Goal: Transaction & Acquisition: Purchase product/service

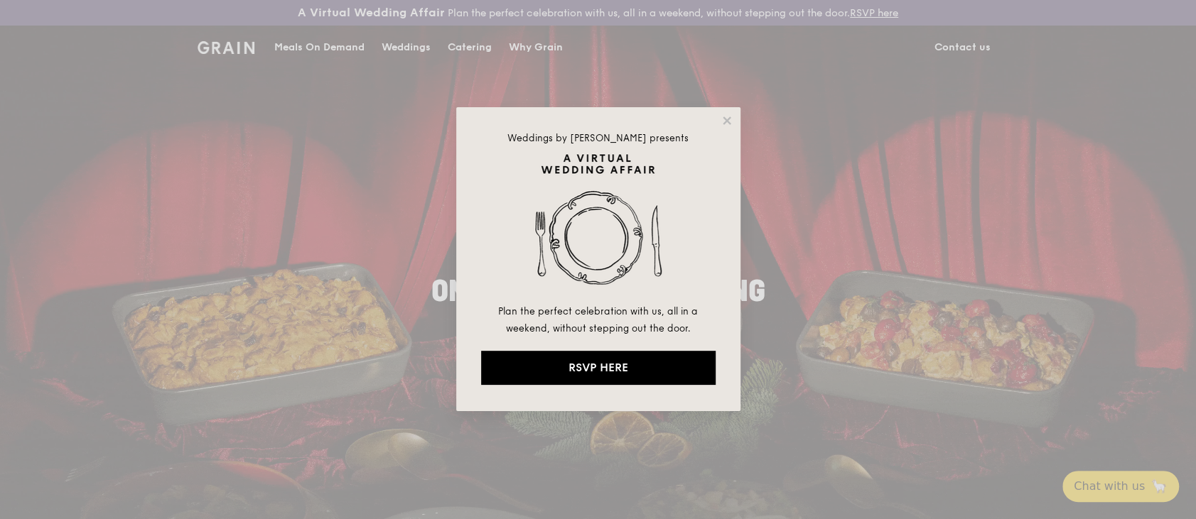
click at [1013, 208] on div "Weddings by Grain presents Plan the perfect celebration with us, all in a weeke…" at bounding box center [598, 259] width 1196 height 519
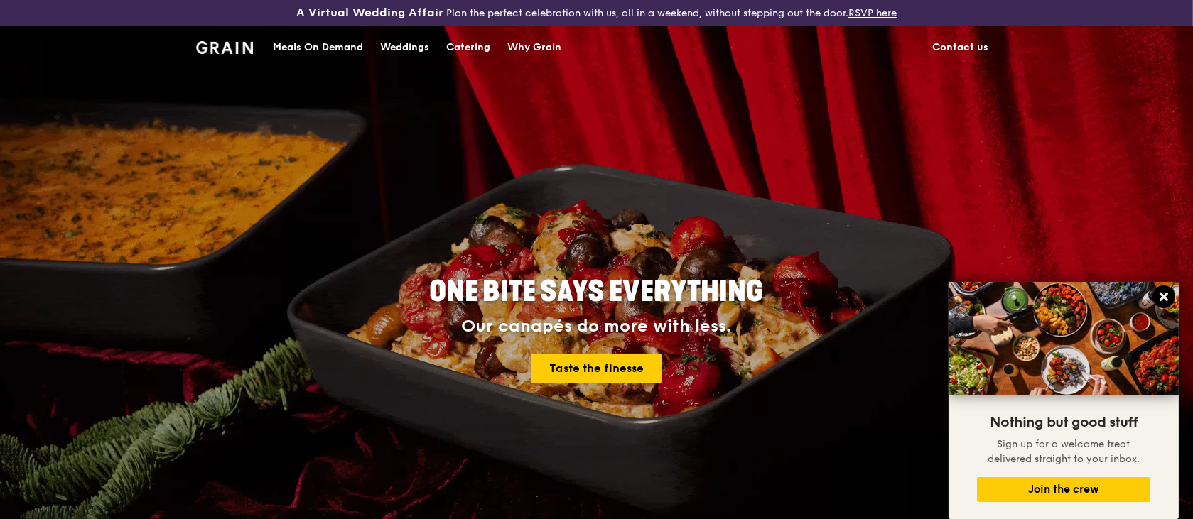
click at [1166, 298] on icon at bounding box center [1164, 297] width 9 height 9
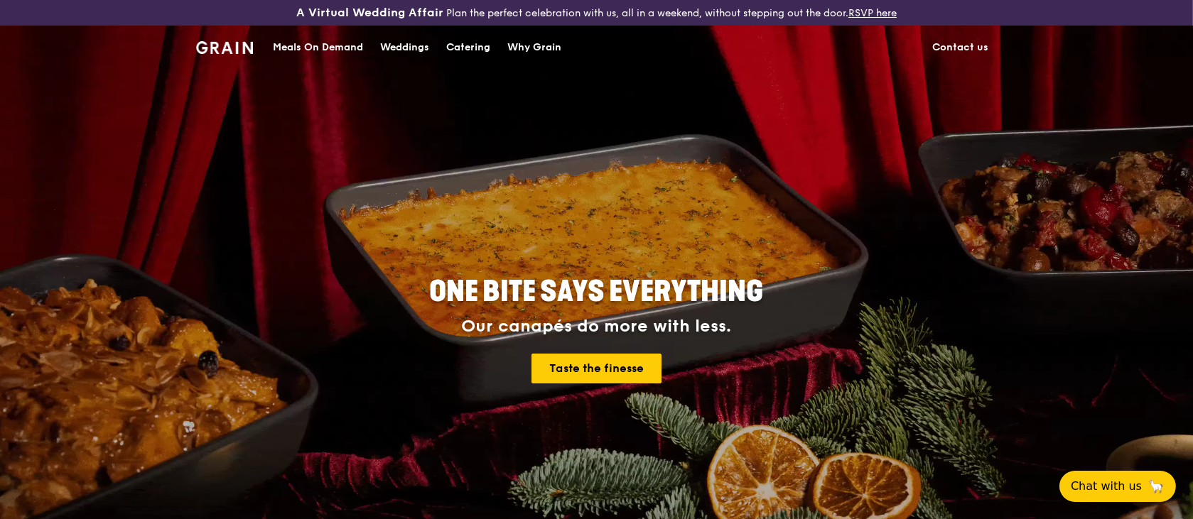
click at [457, 48] on div "Catering" at bounding box center [468, 47] width 44 height 43
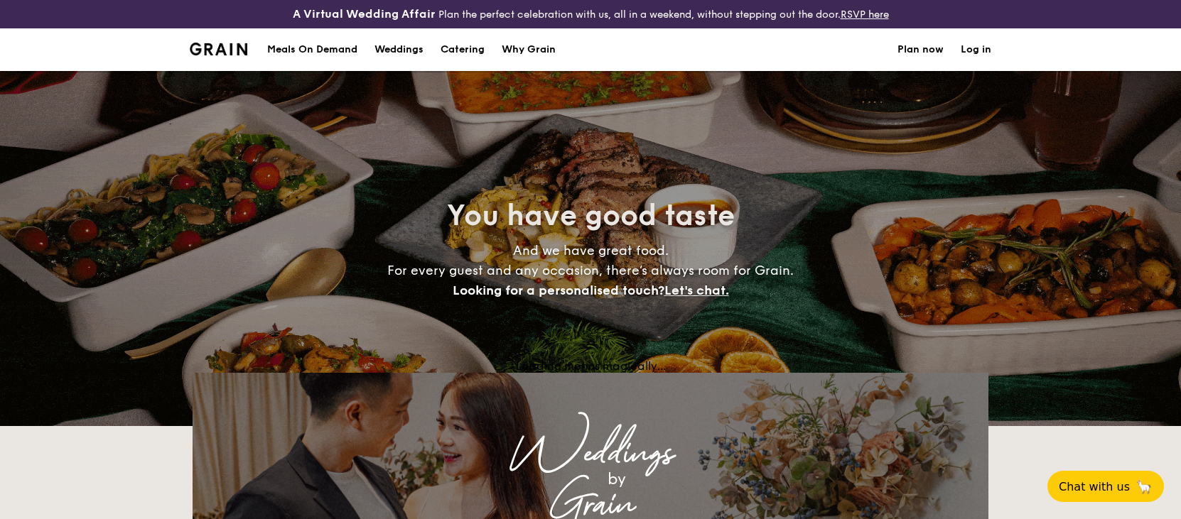
select select
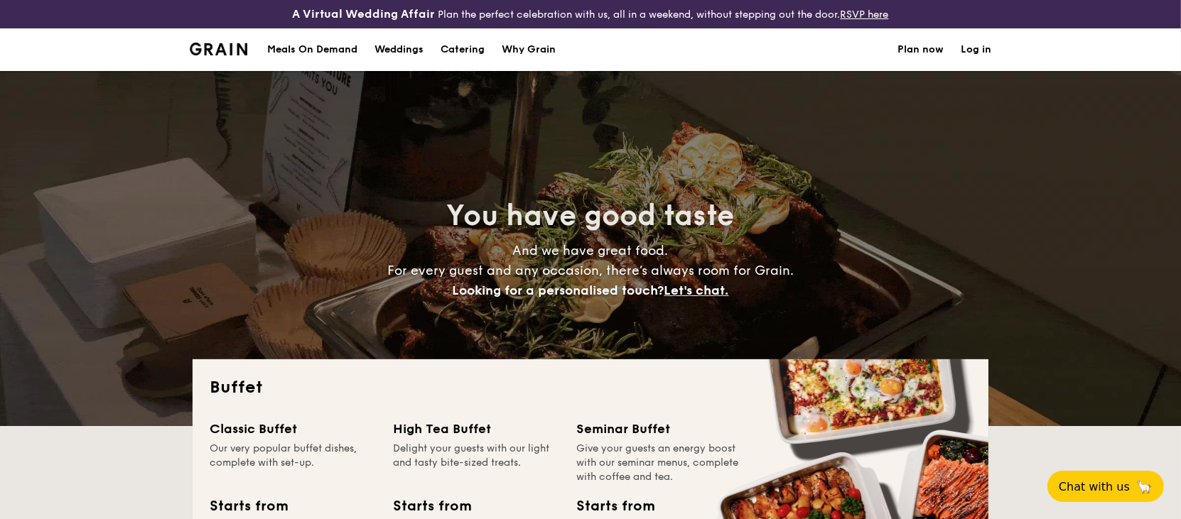
click at [984, 49] on link "Log in" at bounding box center [976, 49] width 31 height 43
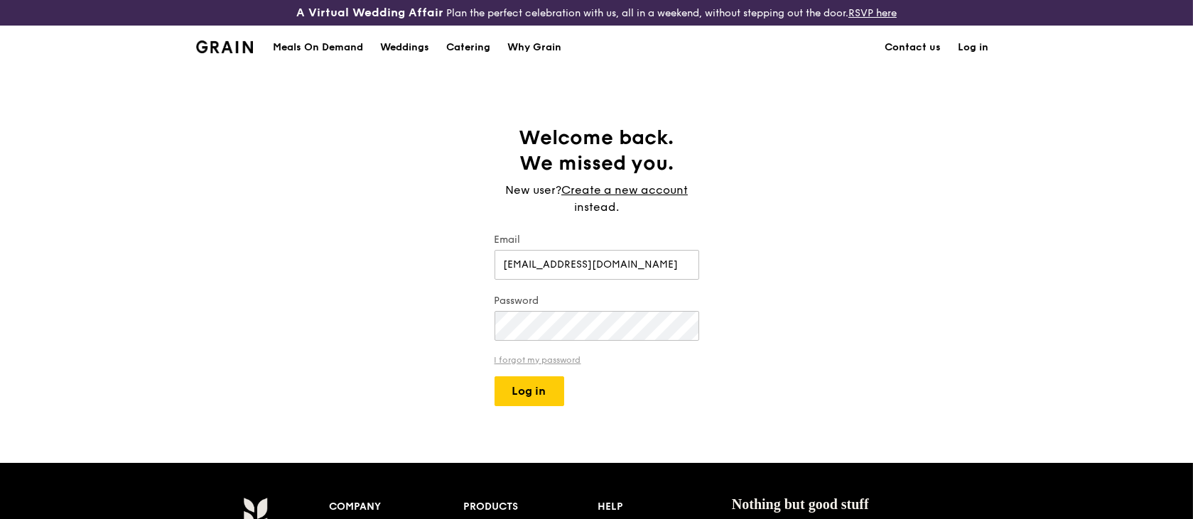
type input "[EMAIL_ADDRESS][DOMAIN_NAME]"
click at [567, 361] on link "I forgot my password" at bounding box center [597, 360] width 205 height 10
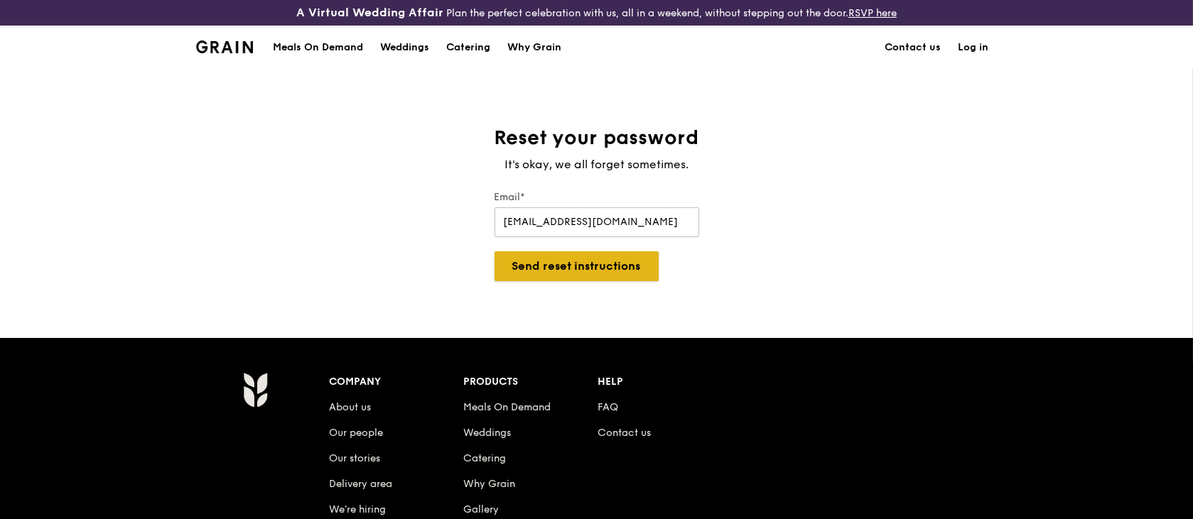
click at [537, 267] on button "Send reset instructions" at bounding box center [577, 267] width 164 height 30
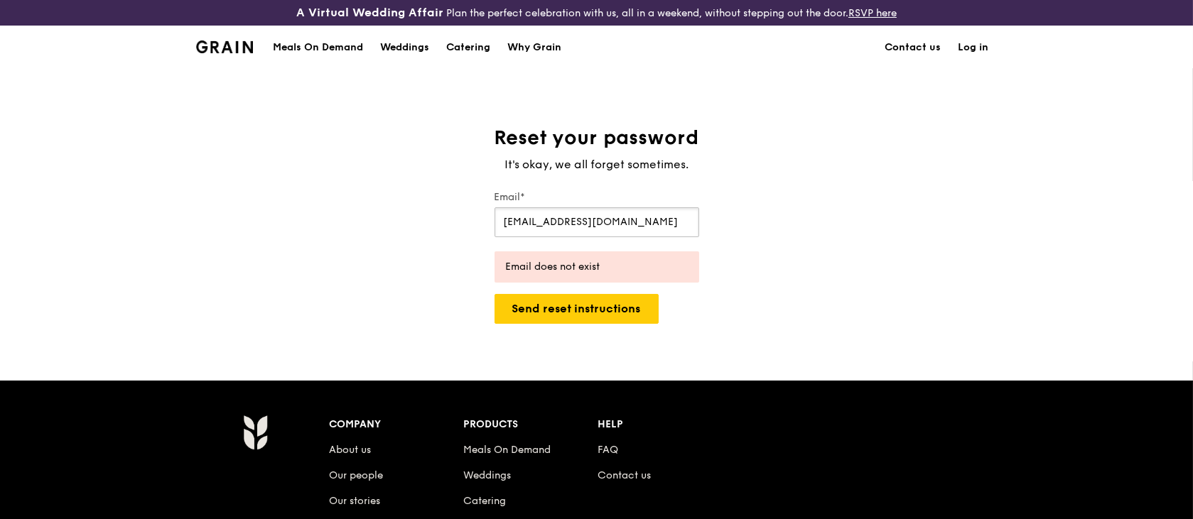
click at [580, 212] on input "angielai@trustedservices.com.sg" at bounding box center [597, 223] width 205 height 30
drag, startPoint x: 676, startPoint y: 221, endPoint x: 396, endPoint y: 224, distance: 280.0
click at [396, 224] on div "Reset your password It's okay, we all forget sometimes. Email* angielai@trusted…" at bounding box center [596, 224] width 1193 height 199
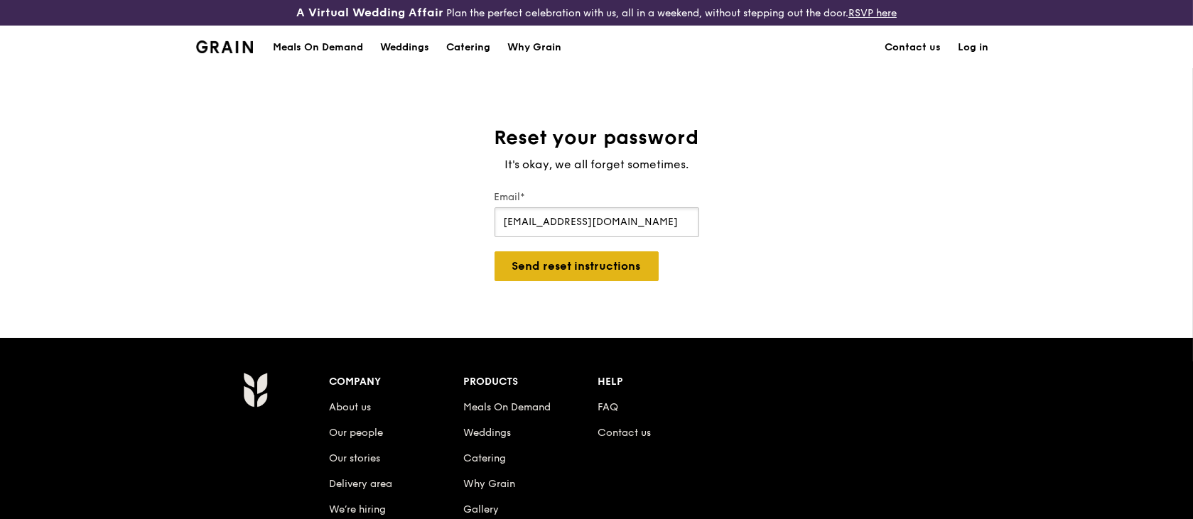
type input "angiedkl@yahoo.com.sg"
click at [548, 259] on button "Send reset instructions" at bounding box center [577, 267] width 164 height 30
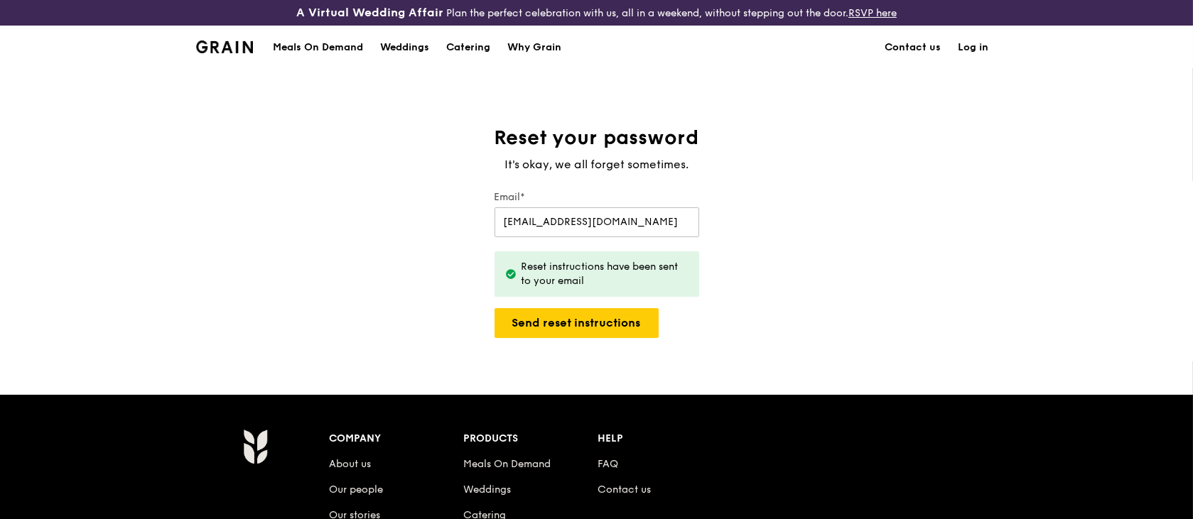
click at [980, 46] on link "Log in" at bounding box center [974, 47] width 48 height 43
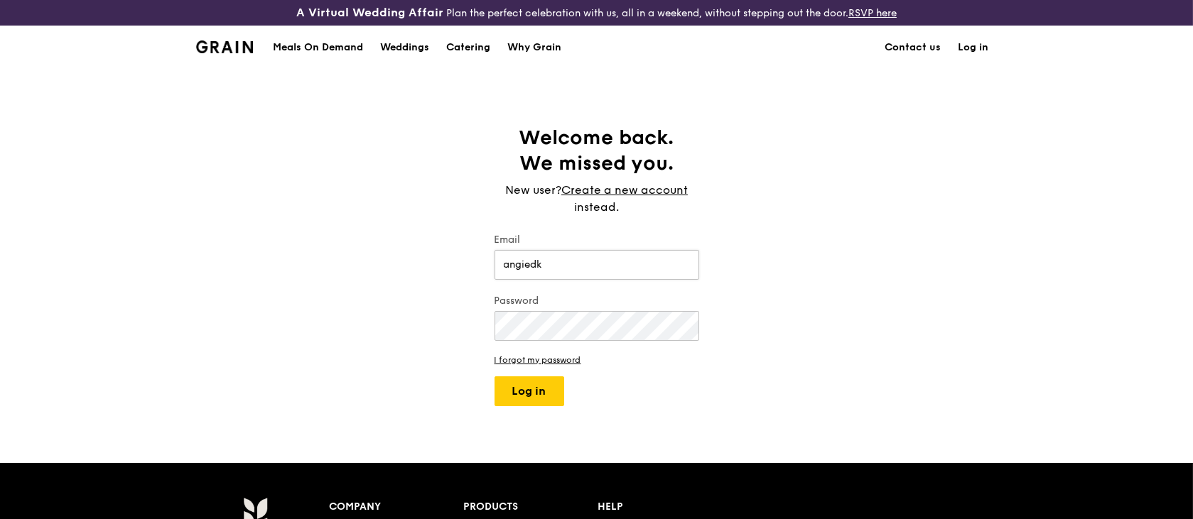
type input "angiedkl@yahoo.com.sg"
click at [495, 377] on button "Log in" at bounding box center [530, 392] width 70 height 30
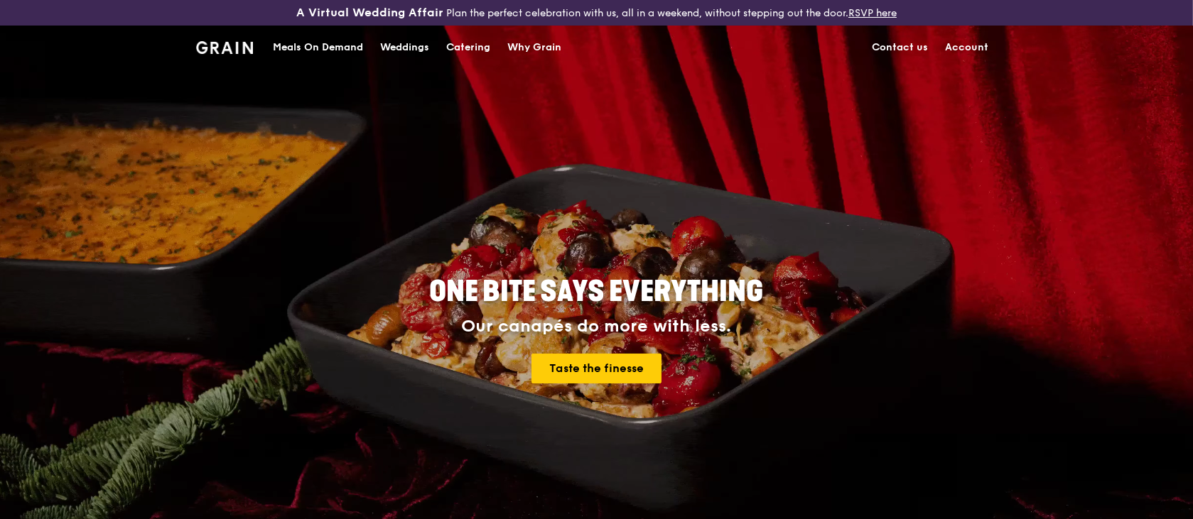
click at [976, 48] on link "Account" at bounding box center [967, 47] width 60 height 43
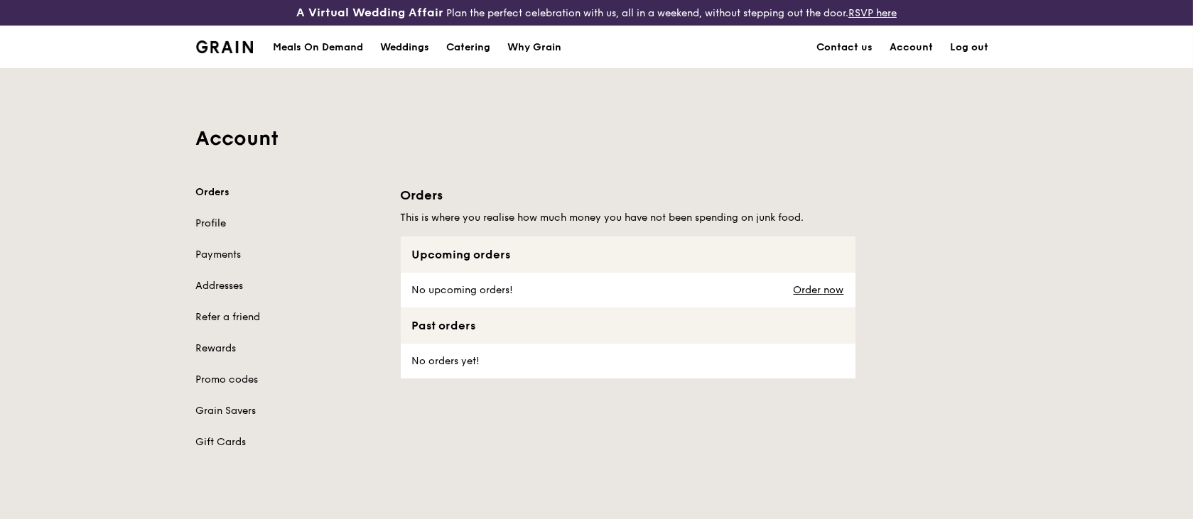
click at [208, 221] on link "Profile" at bounding box center [290, 224] width 188 height 14
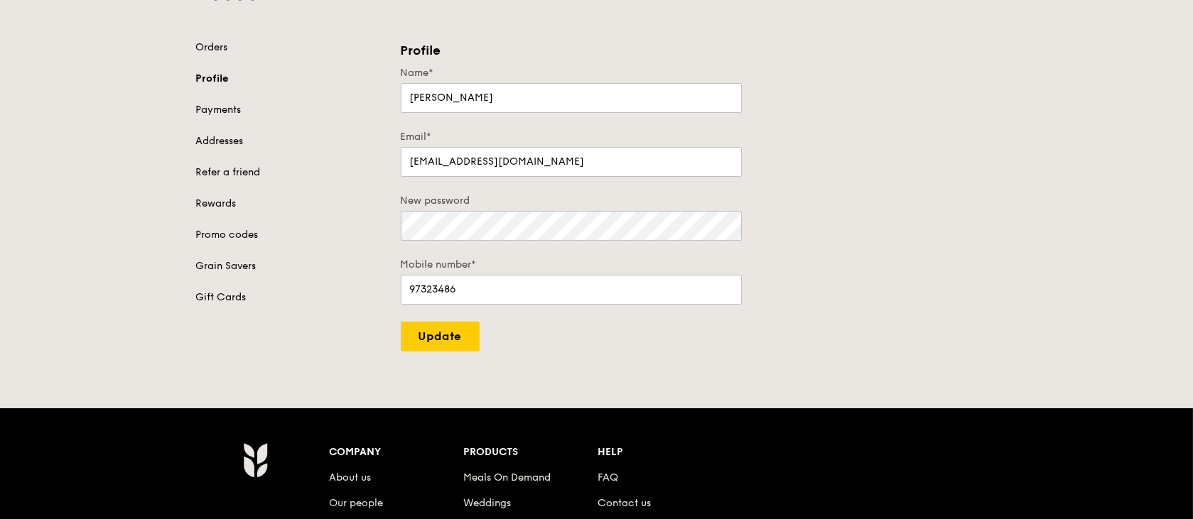
scroll to position [189, 0]
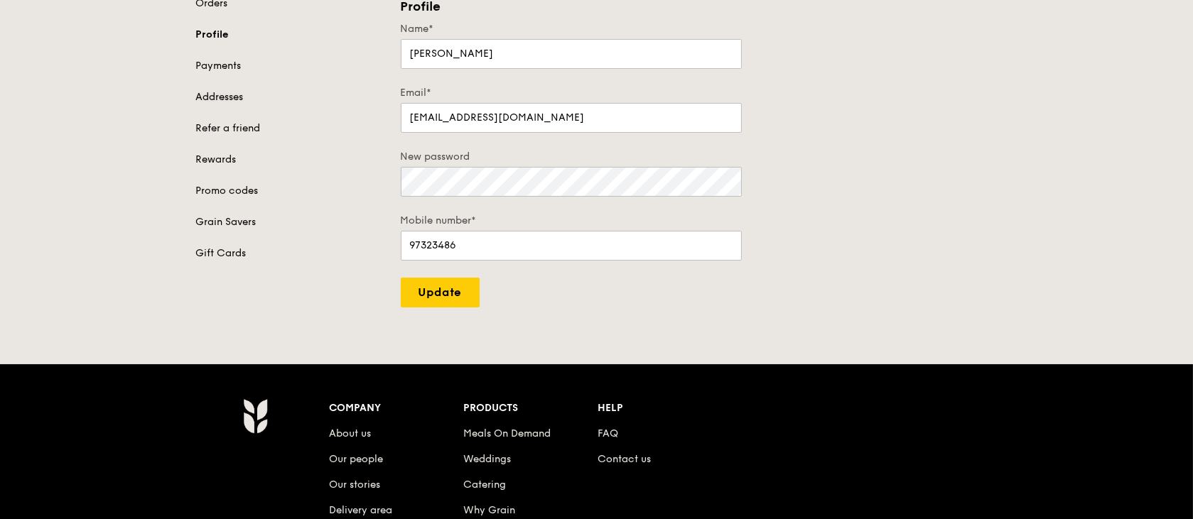
click at [227, 91] on link "Addresses" at bounding box center [290, 97] width 188 height 14
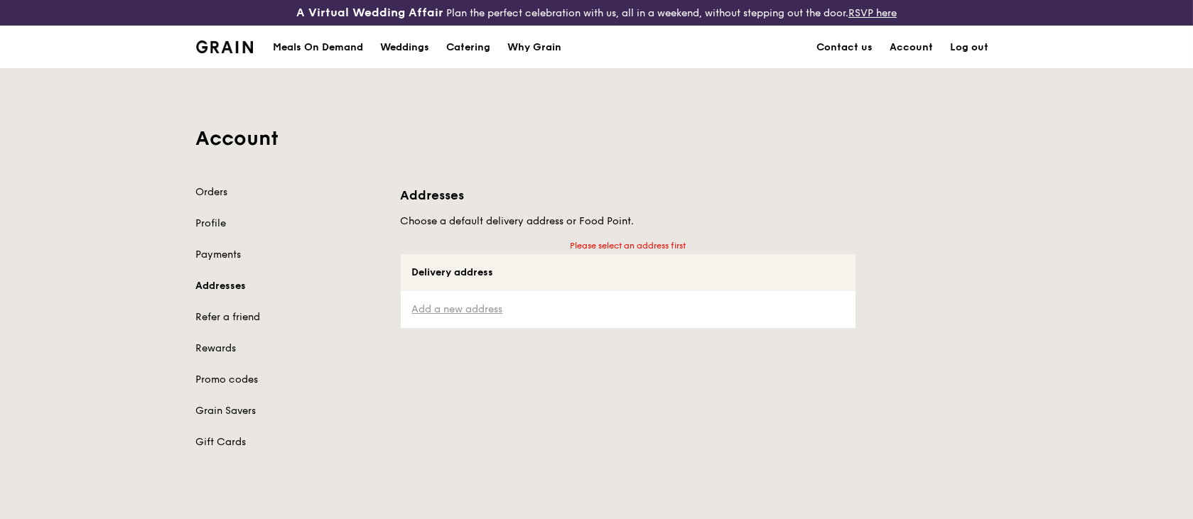
click at [465, 308] on link "Add a new address" at bounding box center [628, 310] width 432 height 14
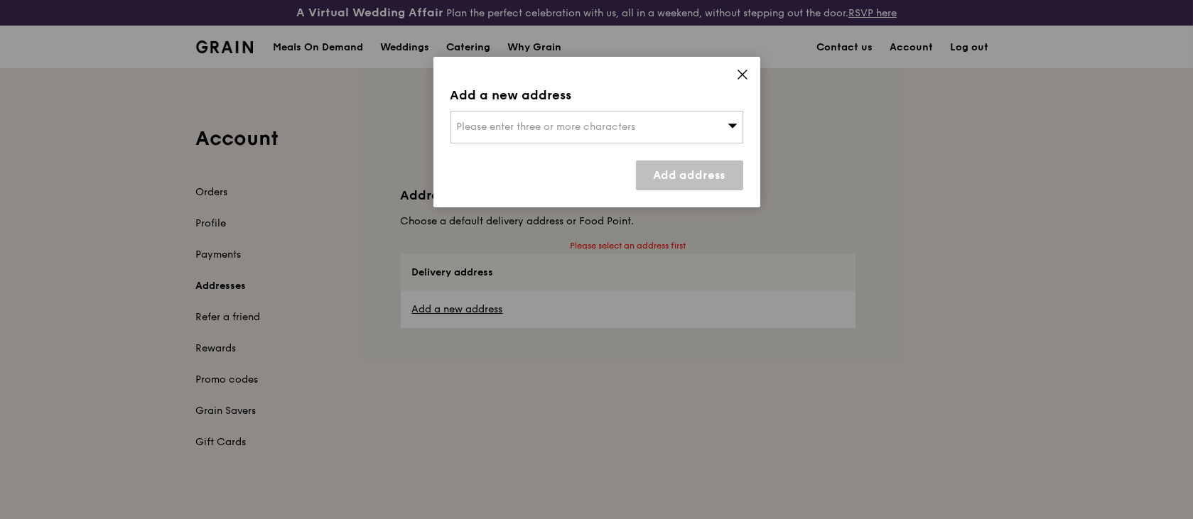
click at [569, 121] on span "Please enter three or more characters" at bounding box center [546, 127] width 179 height 12
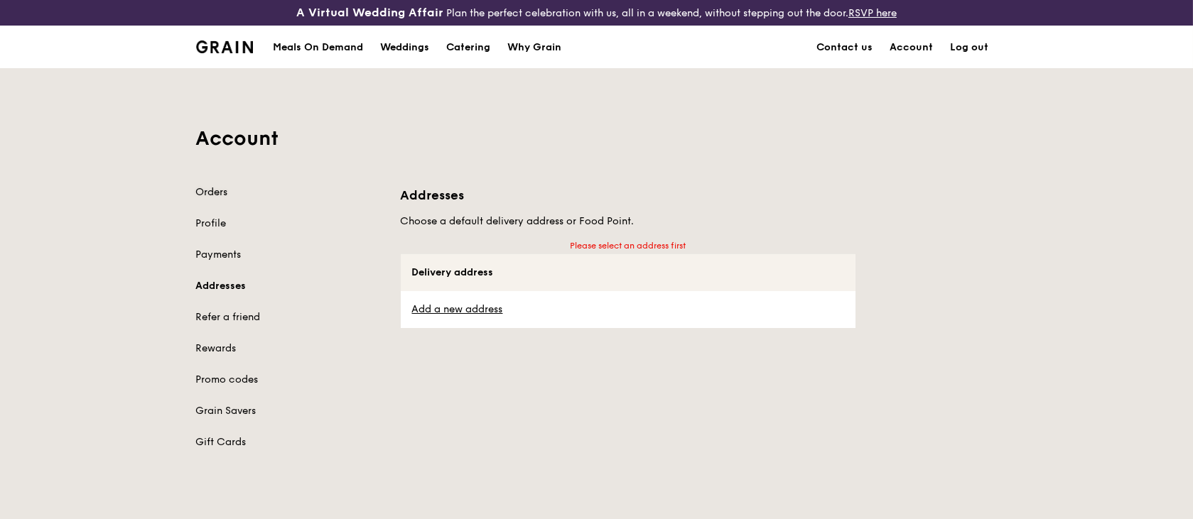
click at [203, 187] on link "Orders" at bounding box center [290, 192] width 188 height 14
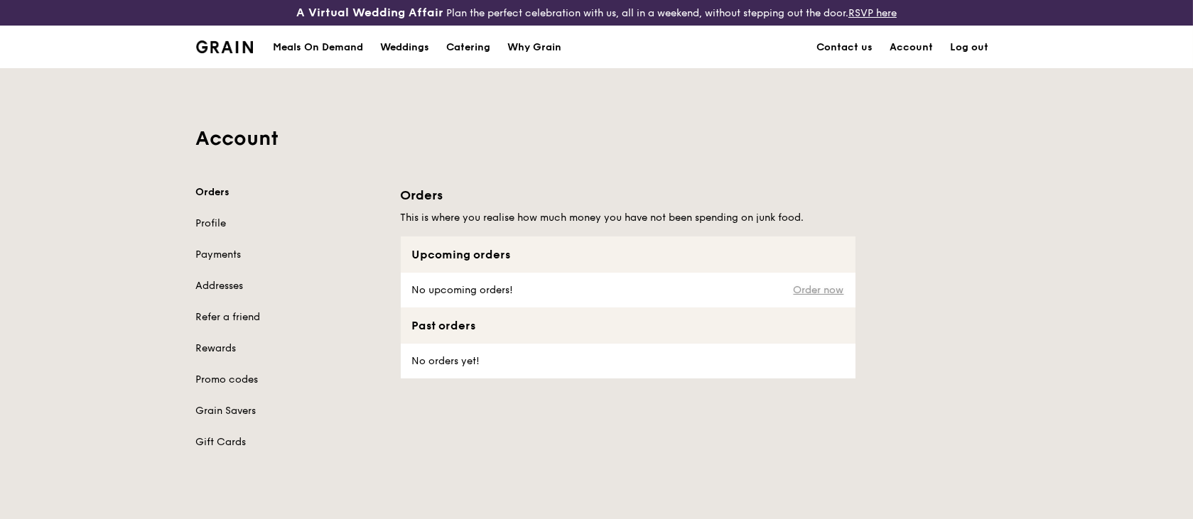
click at [826, 287] on link "Order now" at bounding box center [819, 290] width 50 height 11
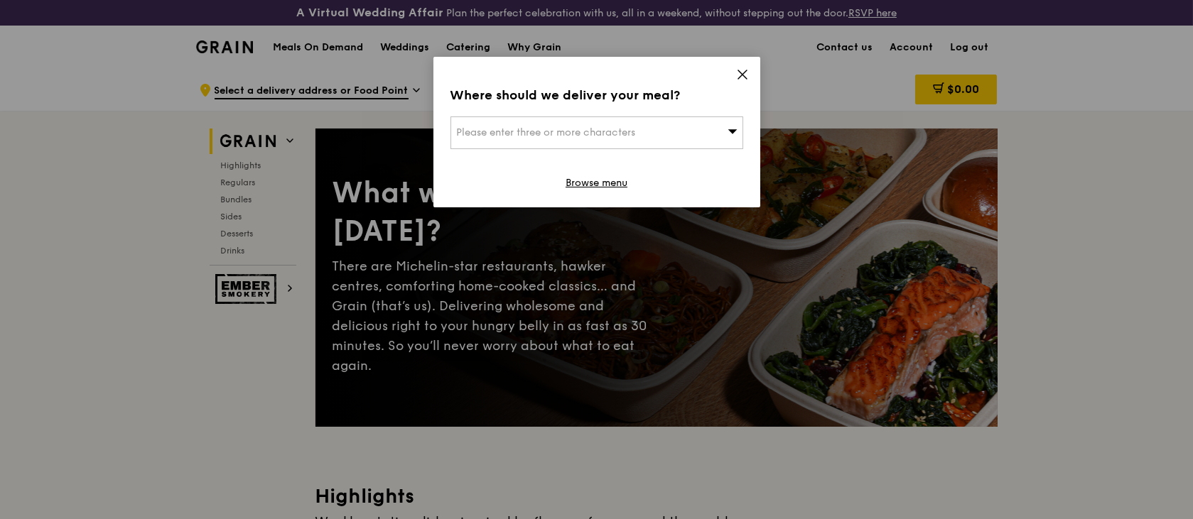
click at [588, 134] on span "Please enter three or more characters" at bounding box center [546, 132] width 179 height 12
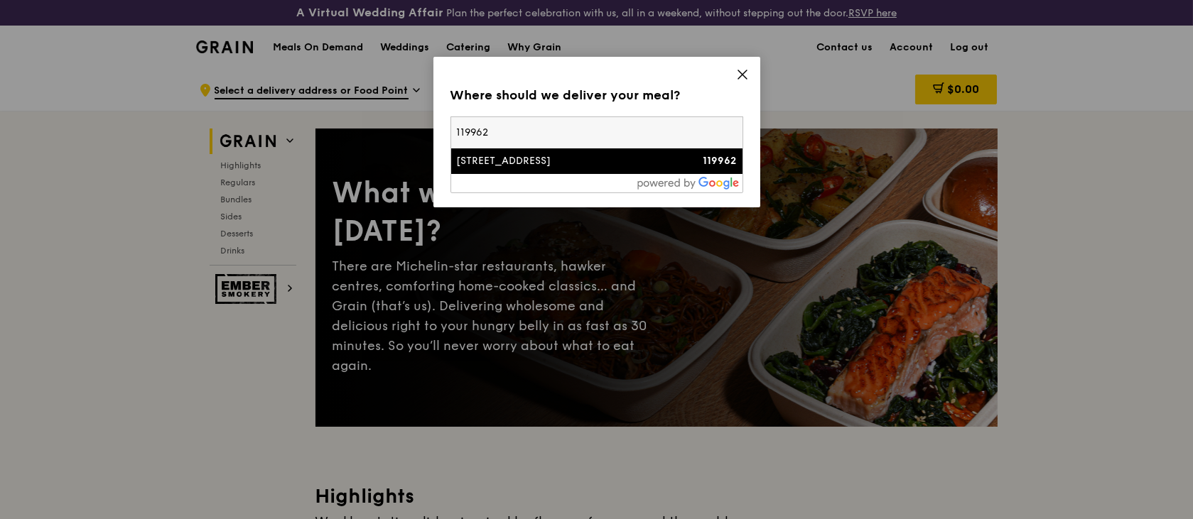
type input "119962"
click at [588, 163] on div "456 Alexandra Road" at bounding box center [562, 161] width 210 height 14
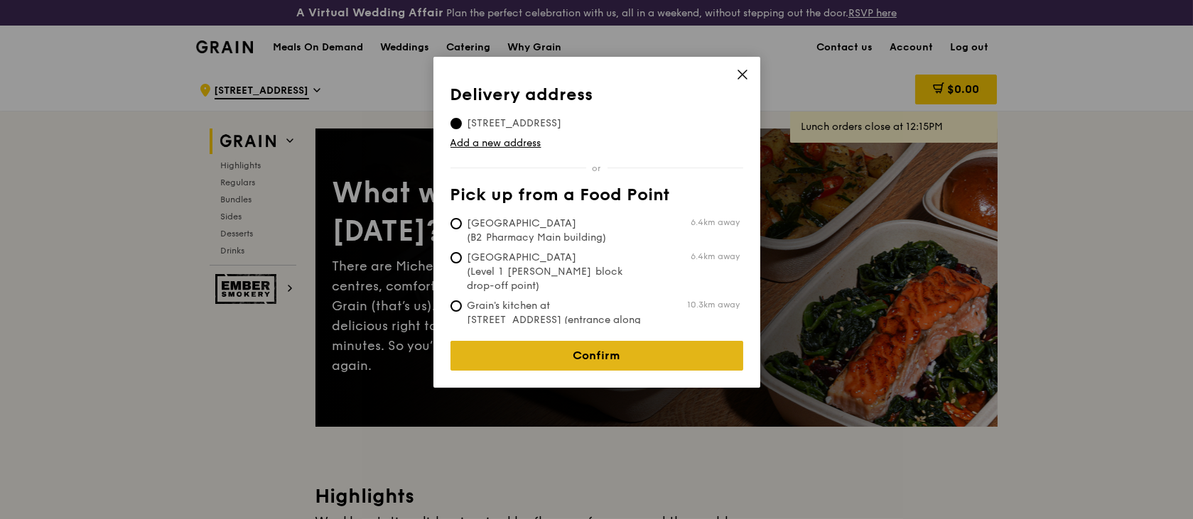
click at [642, 348] on link "Confirm" at bounding box center [597, 356] width 293 height 30
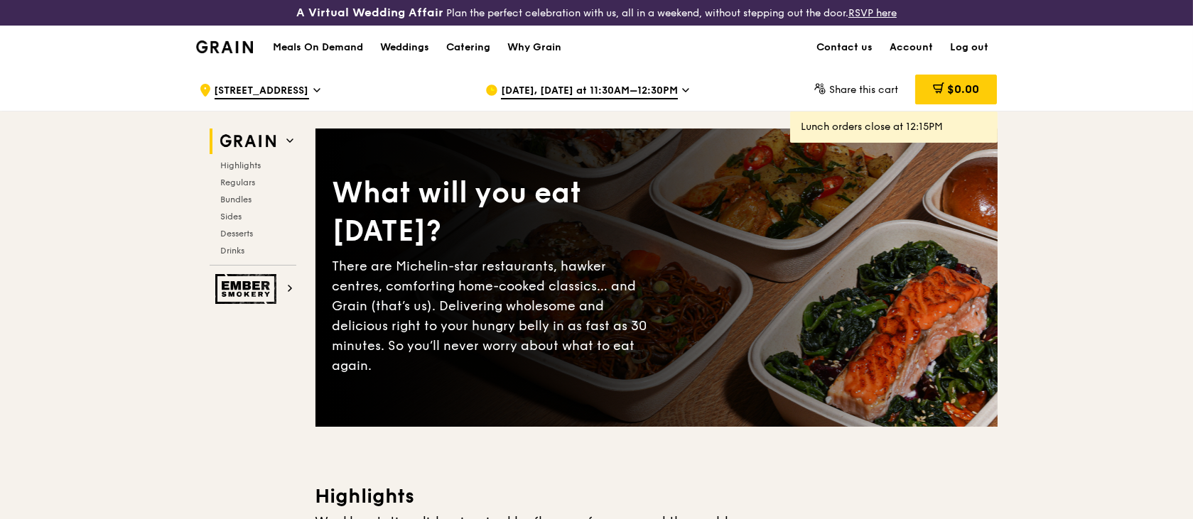
click at [682, 86] on icon at bounding box center [685, 90] width 7 height 13
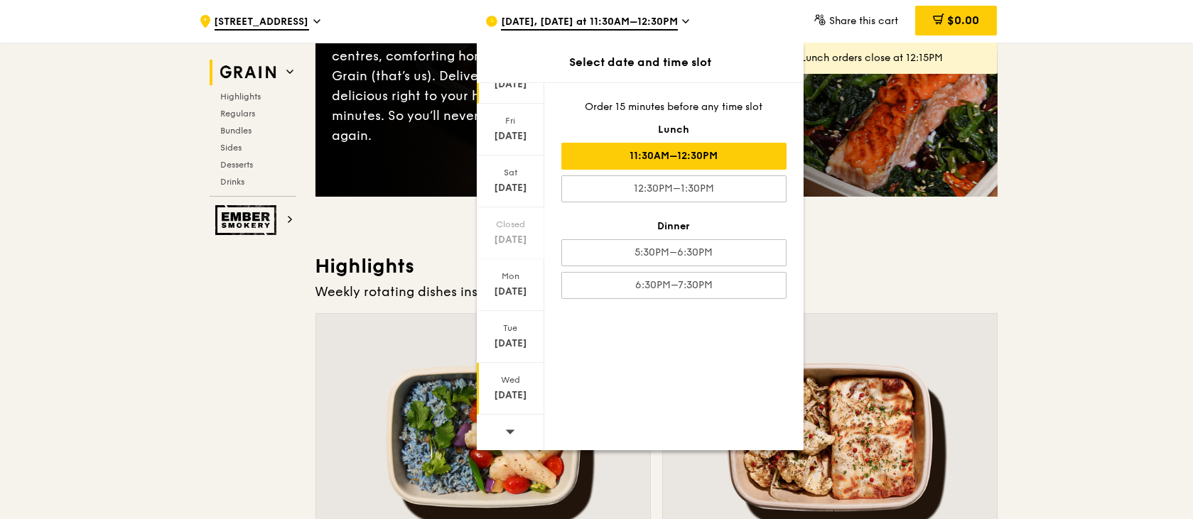
scroll to position [473, 0]
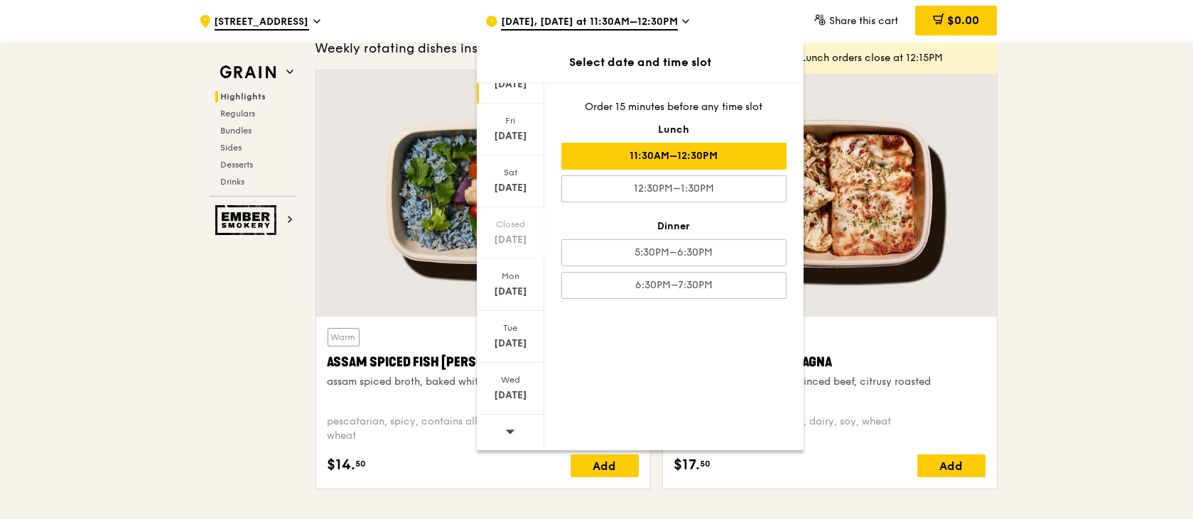
click at [507, 429] on icon at bounding box center [510, 431] width 10 height 11
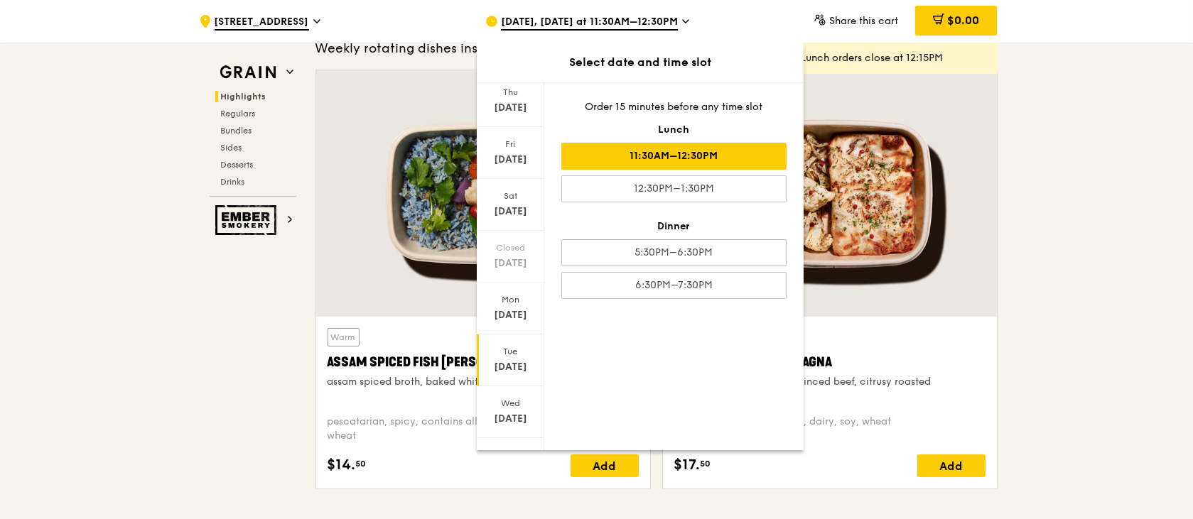
scroll to position [68, 0]
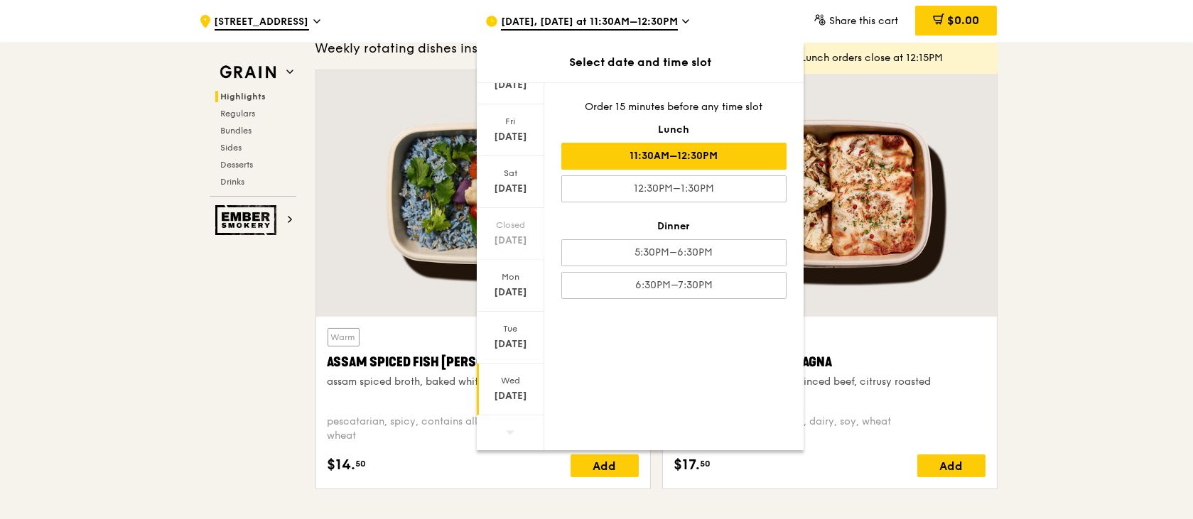
click at [508, 389] on div "Oct 8" at bounding box center [510, 396] width 63 height 14
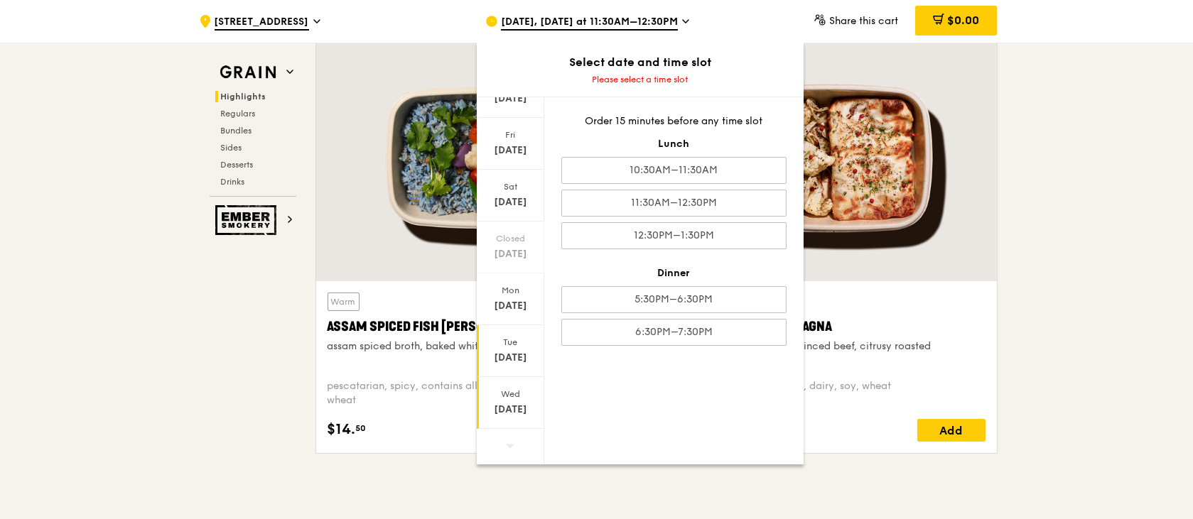
scroll to position [663, 0]
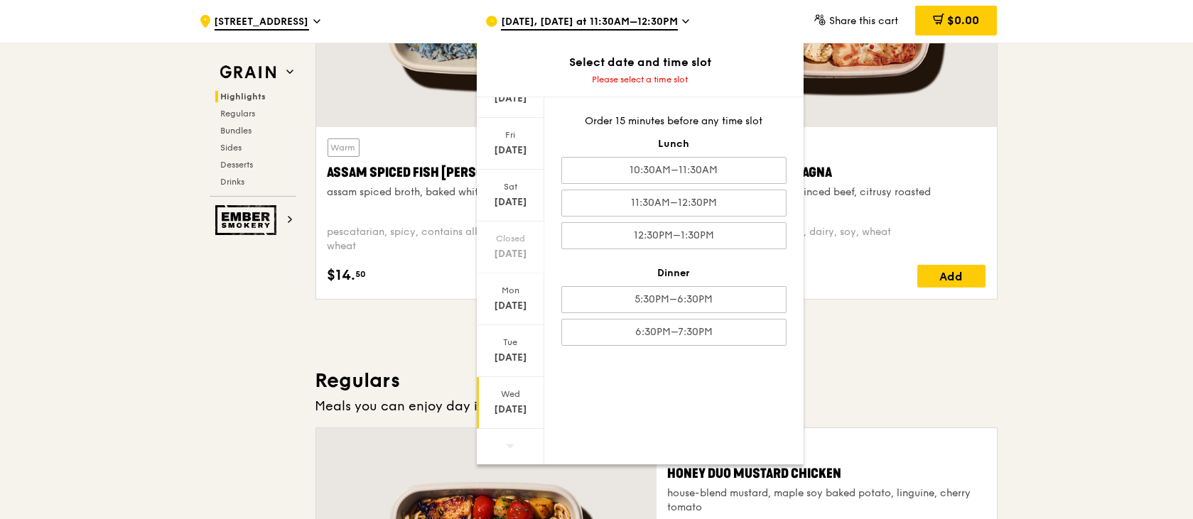
click at [514, 395] on div "Wed" at bounding box center [510, 394] width 63 height 11
click at [686, 203] on div "11:30AM–12:30PM" at bounding box center [673, 203] width 225 height 27
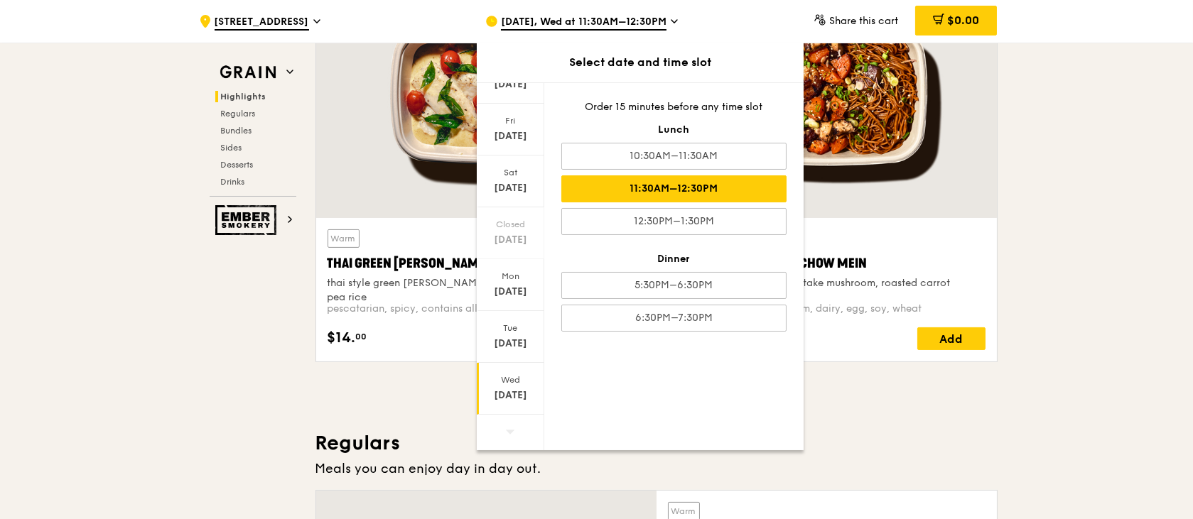
scroll to position [853, 0]
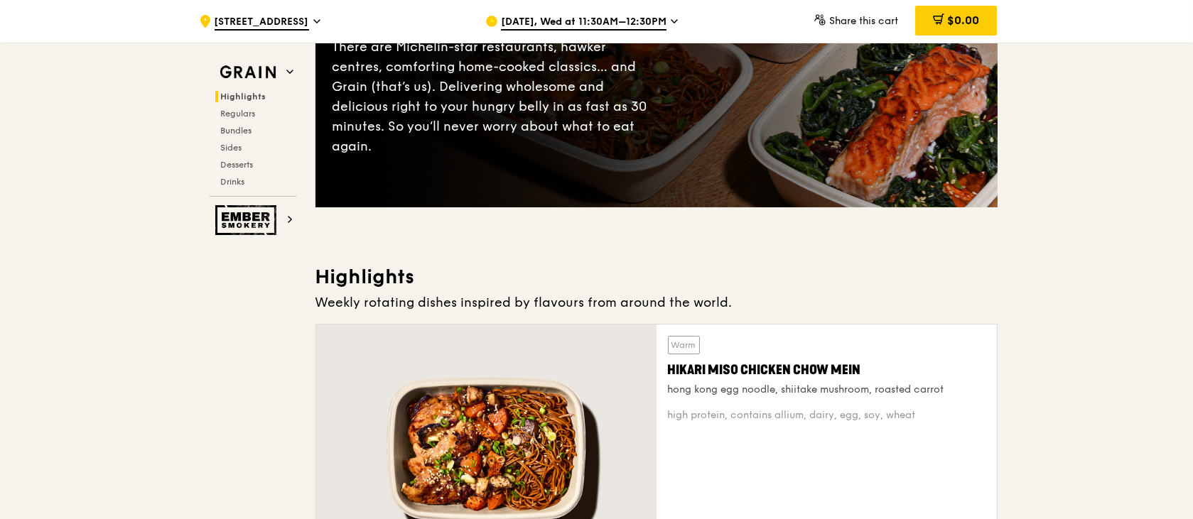
scroll to position [189, 0]
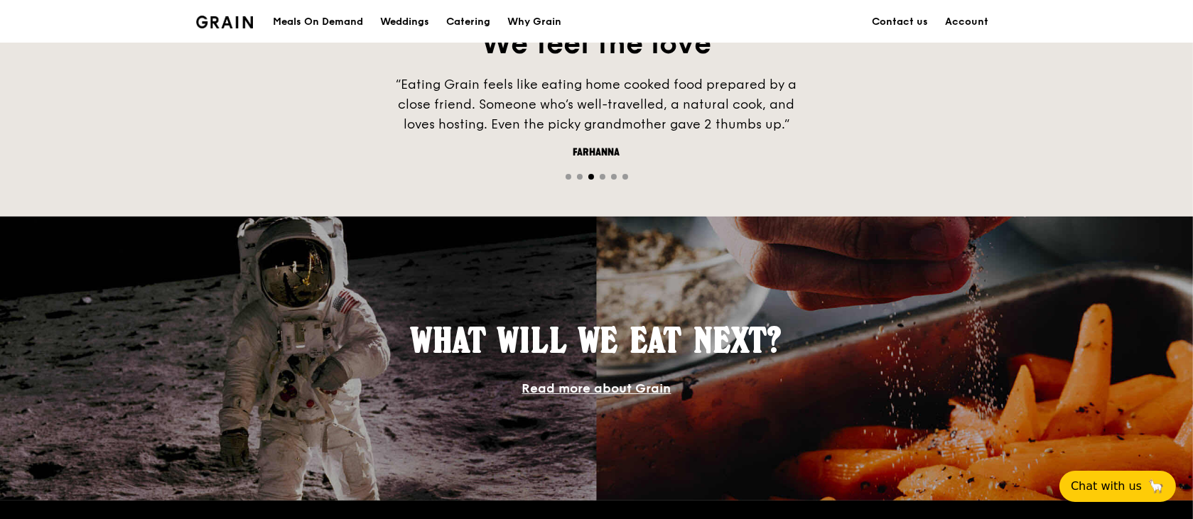
scroll to position [739, 0]
